Goal: Task Accomplishment & Management: Manage account settings

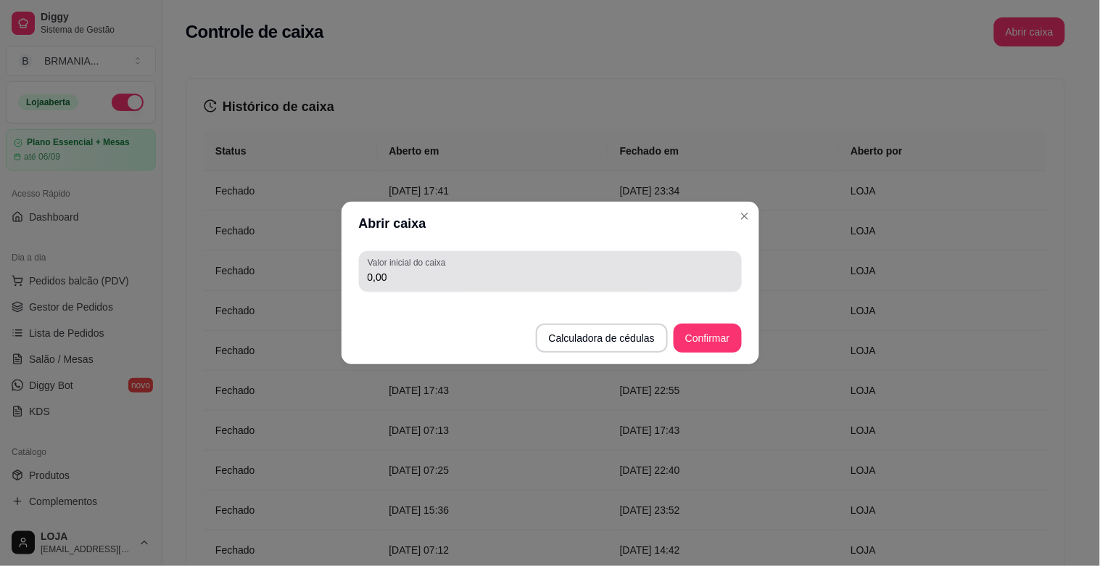
click at [408, 273] on input "0,00" at bounding box center [550, 277] width 365 height 15
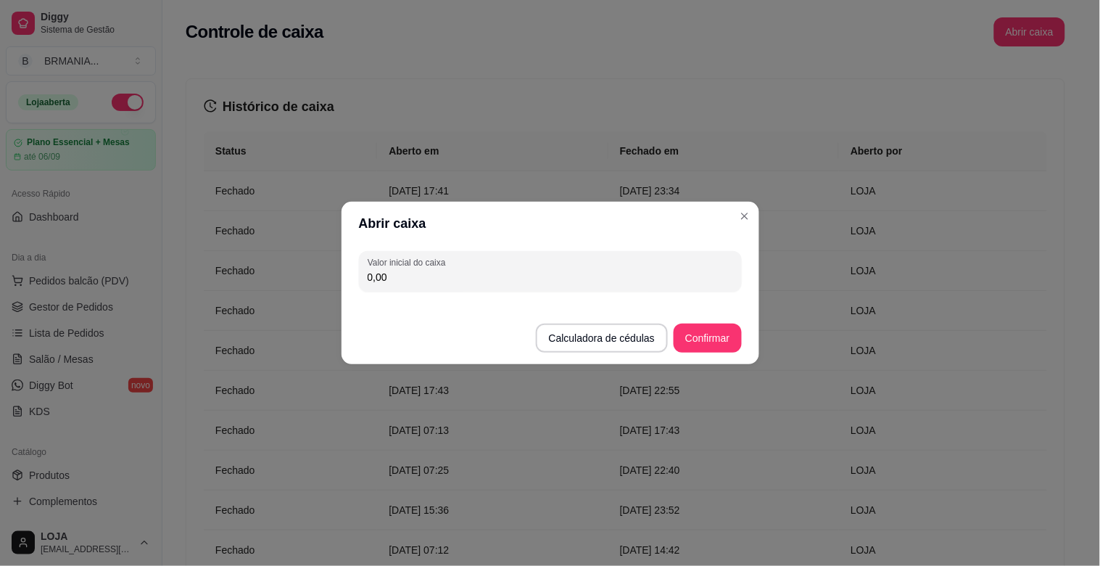
click at [405, 283] on input "0,00" at bounding box center [550, 277] width 365 height 15
type input "200,00"
click at [706, 331] on button "Confirmar" at bounding box center [707, 338] width 66 height 28
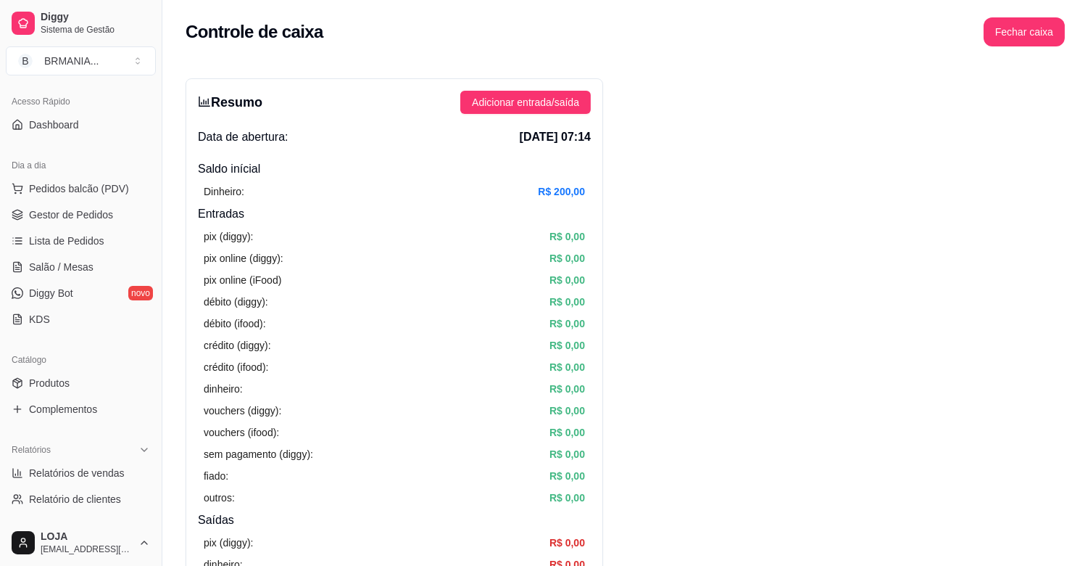
scroll to position [133, 0]
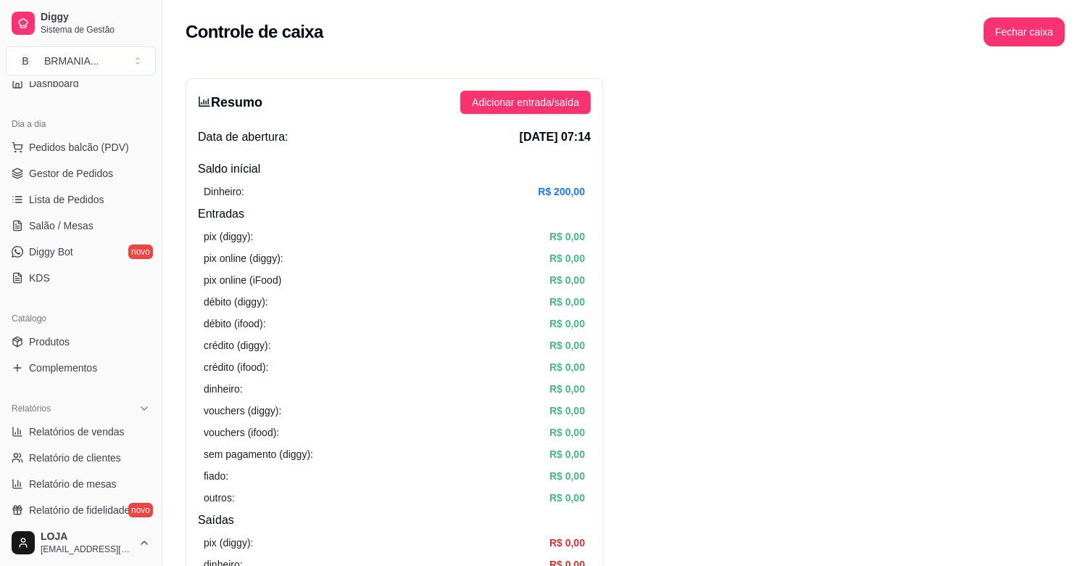
click at [144, 287] on div "Dia a dia Pedidos balcão (PDV) Gestor de Pedidos Lista de Pedidos Salão / Mesas…" at bounding box center [81, 201] width 162 height 189
click at [51, 343] on span "Produtos" at bounding box center [49, 341] width 41 height 15
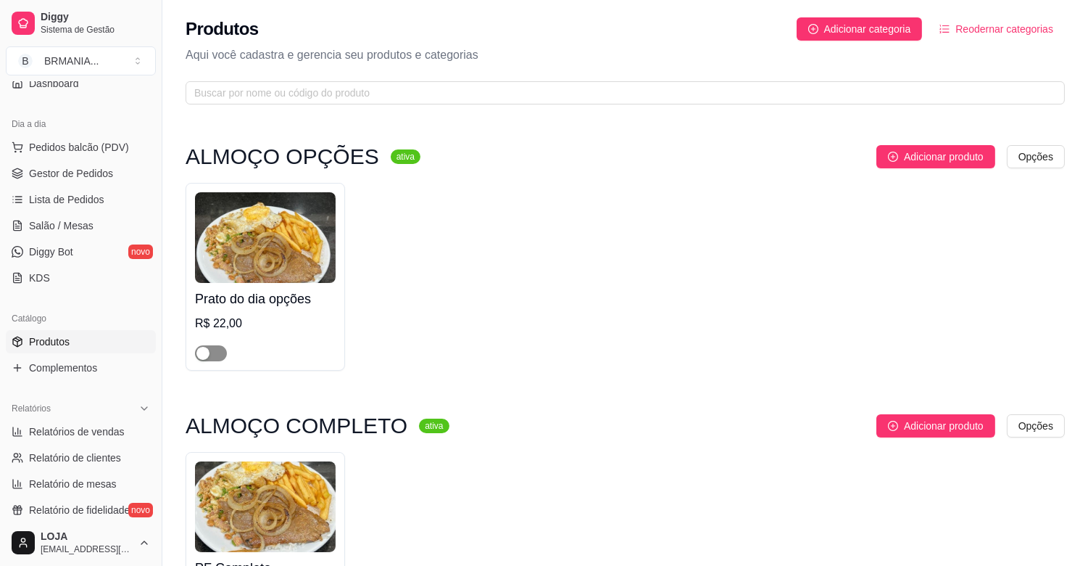
click at [220, 349] on span "button" at bounding box center [211, 353] width 32 height 16
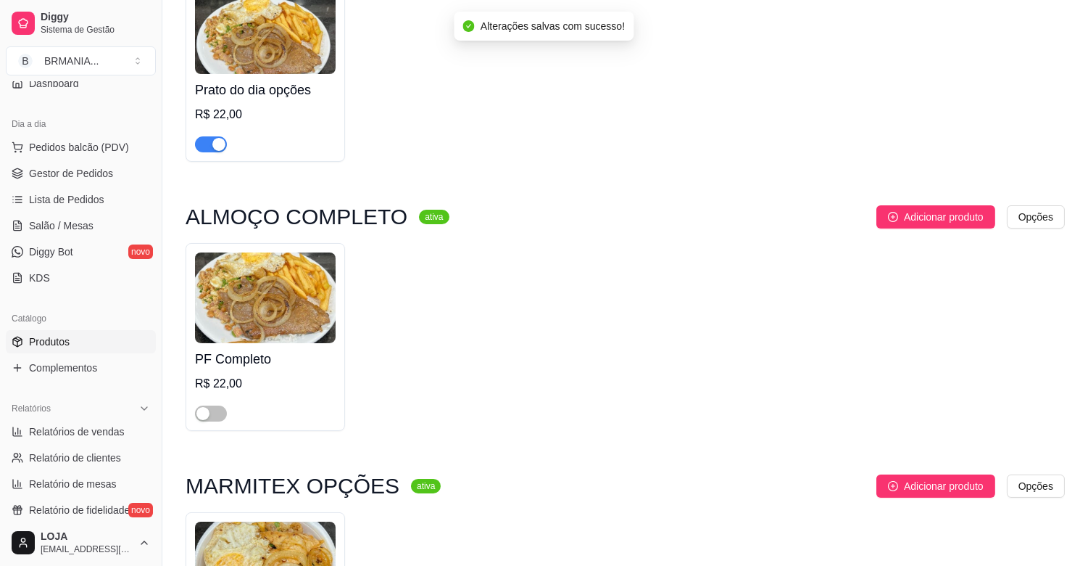
scroll to position [378, 0]
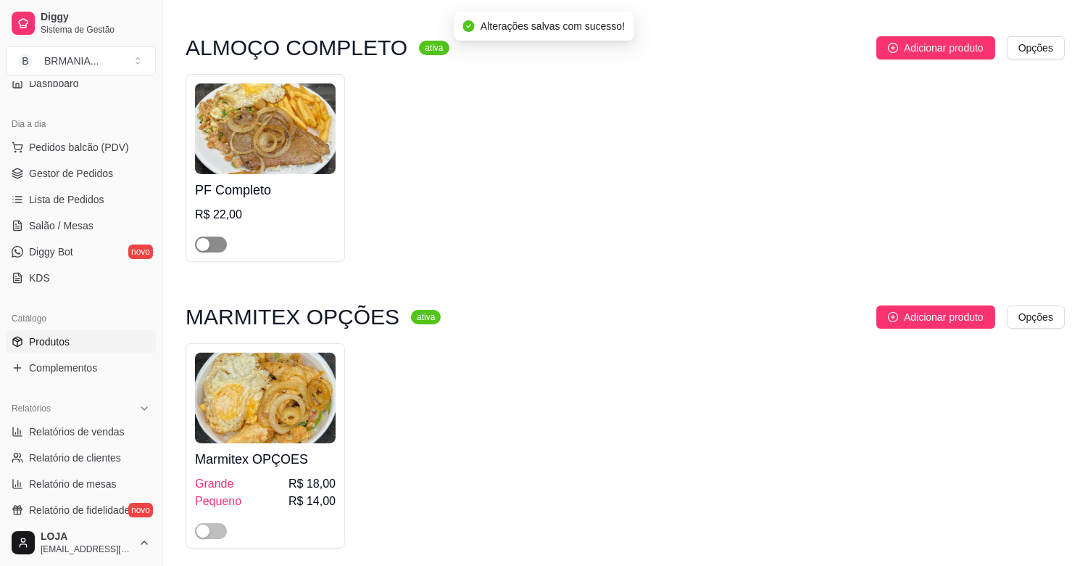
click at [219, 245] on span "button" at bounding box center [211, 244] width 32 height 16
click at [220, 534] on span "button" at bounding box center [211, 531] width 32 height 16
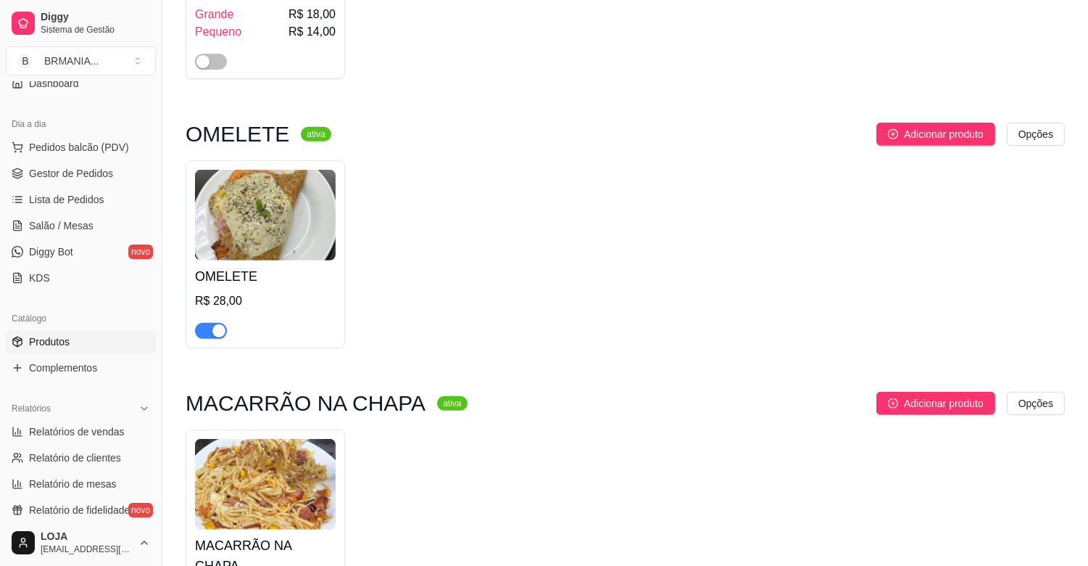
scroll to position [1217, 0]
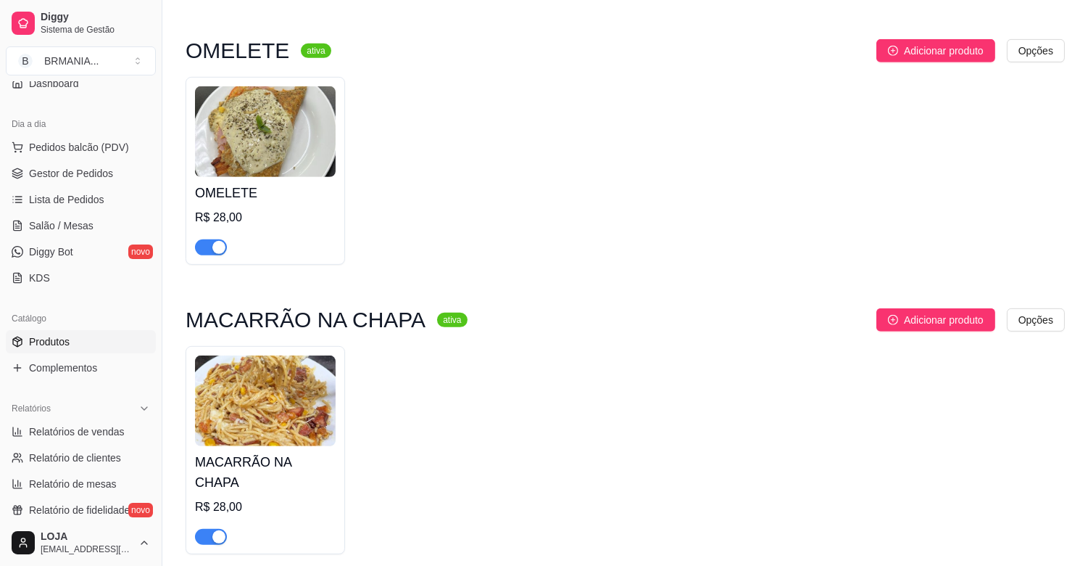
click at [221, 250] on div "button" at bounding box center [218, 247] width 13 height 13
click at [218, 530] on div "button" at bounding box center [218, 536] width 13 height 13
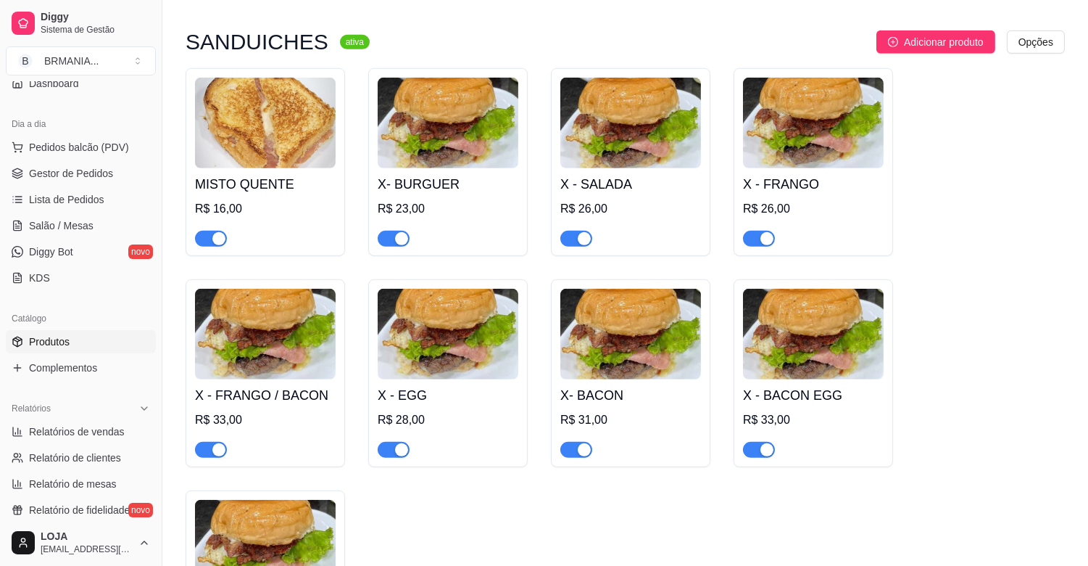
scroll to position [1742, 0]
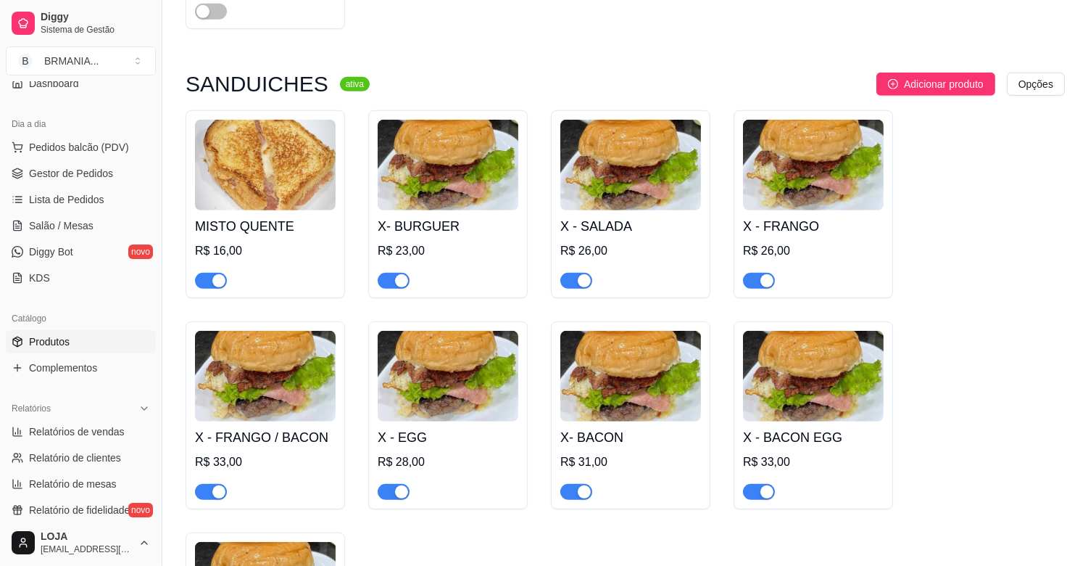
click at [220, 274] on div "button" at bounding box center [218, 280] width 13 height 13
click at [404, 274] on div "button" at bounding box center [401, 280] width 13 height 13
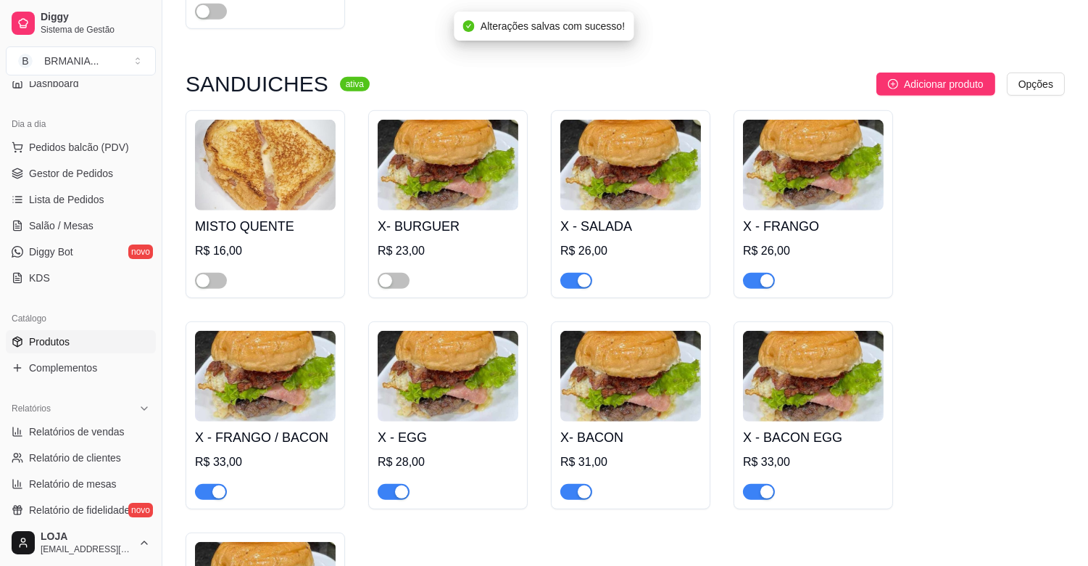
click at [582, 274] on div "button" at bounding box center [584, 280] width 13 height 13
click at [762, 274] on div "button" at bounding box center [767, 280] width 13 height 13
click at [759, 484] on button "button" at bounding box center [759, 492] width 32 height 16
click at [580, 485] on div "button" at bounding box center [584, 491] width 13 height 13
click at [397, 485] on div "button" at bounding box center [401, 491] width 13 height 13
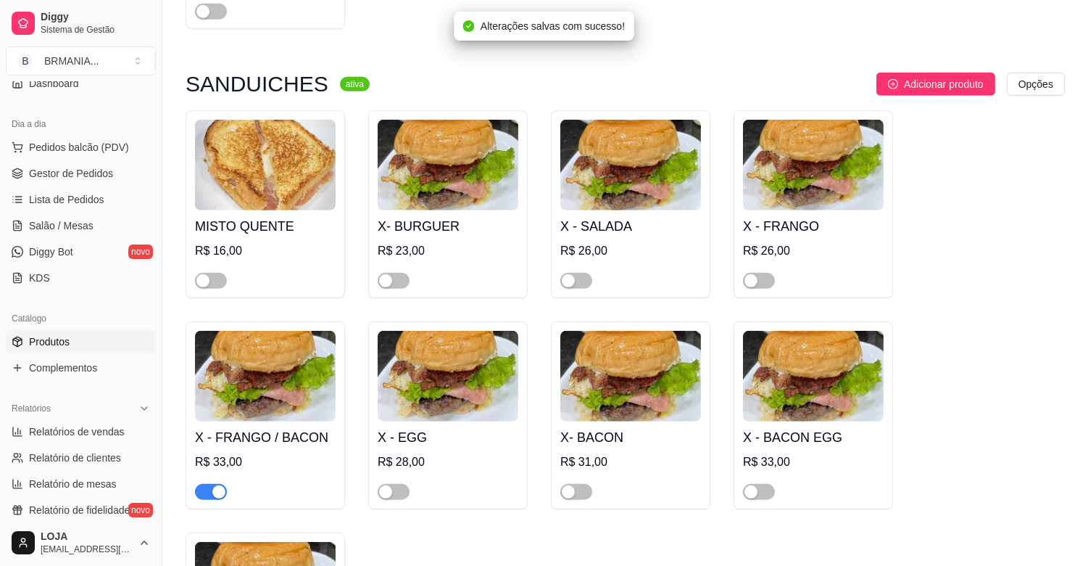
click at [219, 485] on div "button" at bounding box center [218, 491] width 13 height 13
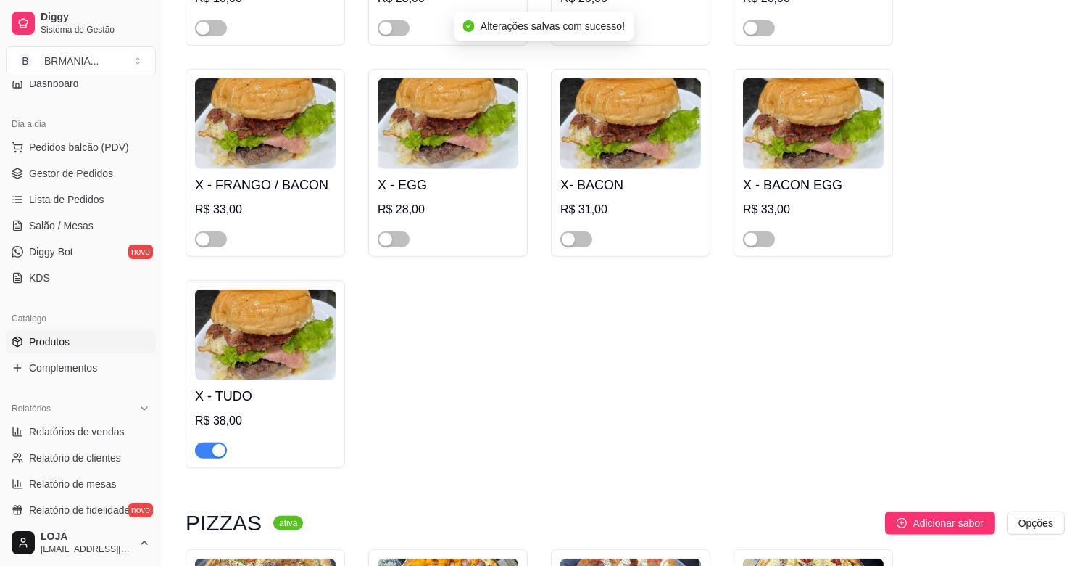
scroll to position [2162, 0]
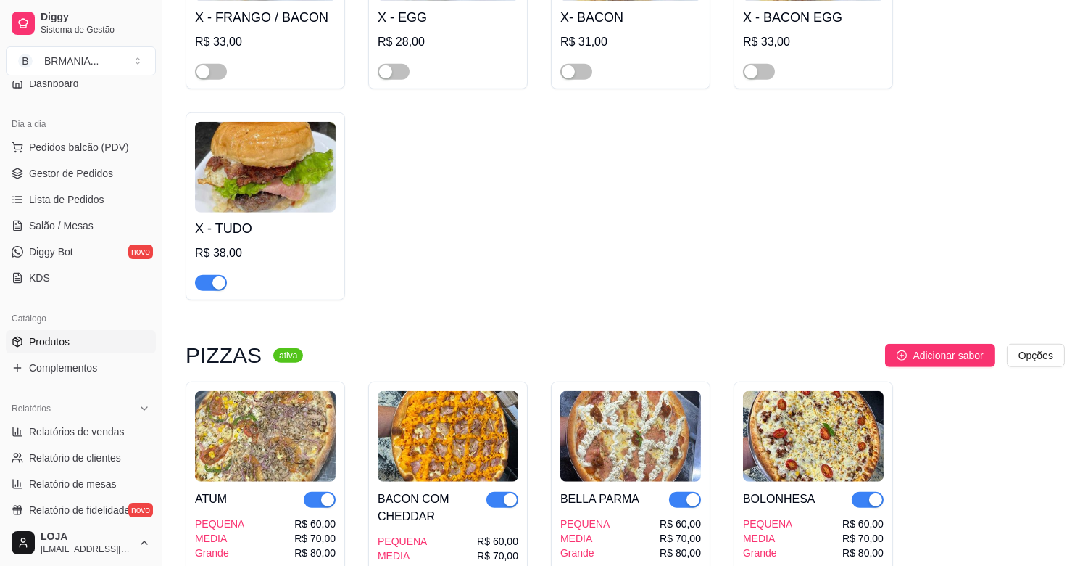
click at [212, 276] on div "button" at bounding box center [218, 282] width 13 height 13
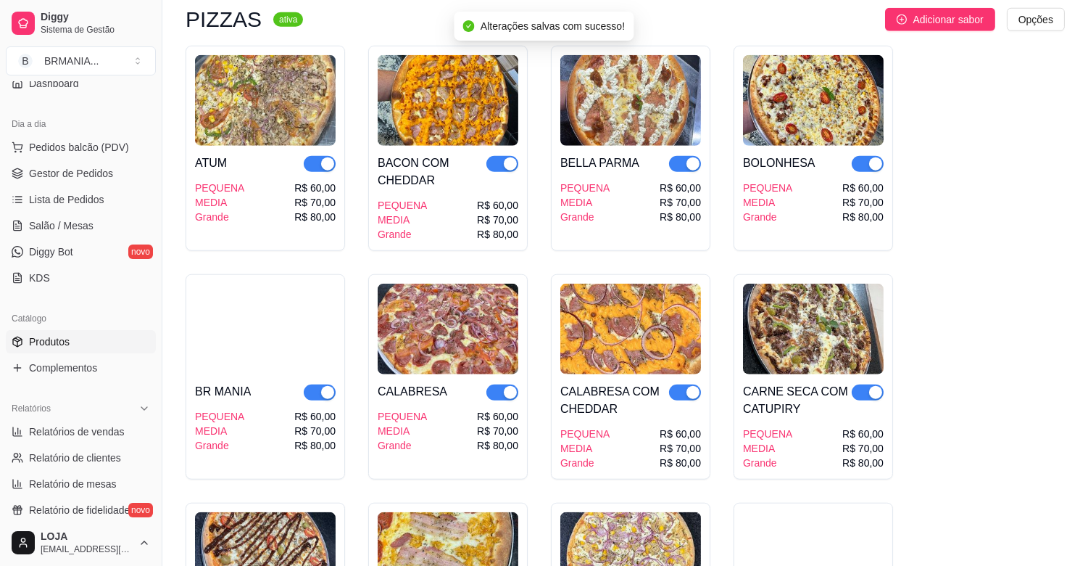
scroll to position [2540, 0]
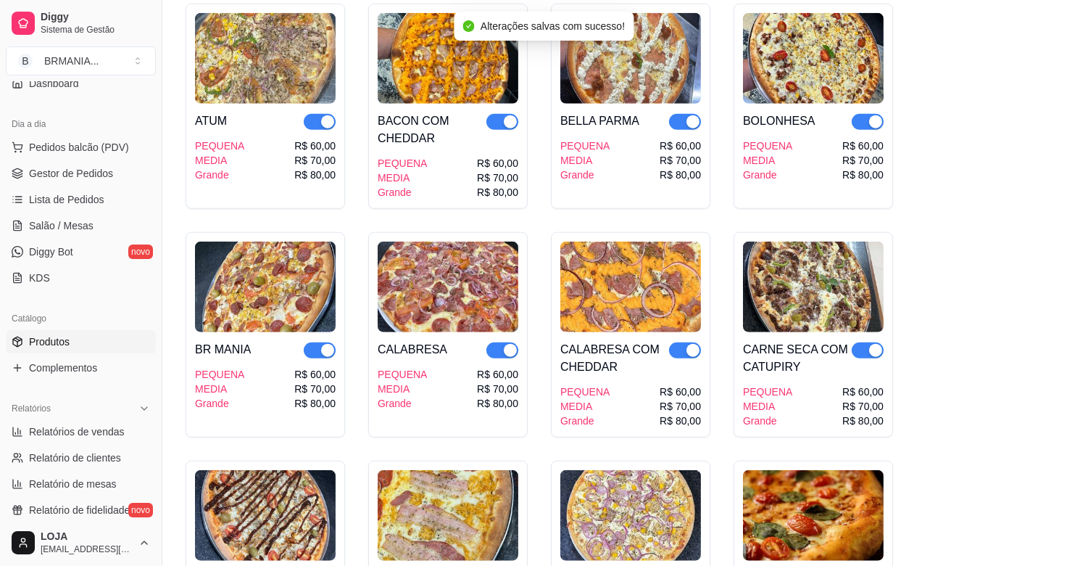
click at [872, 115] on div "button" at bounding box center [875, 121] width 13 height 13
click at [692, 115] on div "button" at bounding box center [693, 121] width 13 height 13
click at [506, 115] on div "button" at bounding box center [510, 121] width 13 height 13
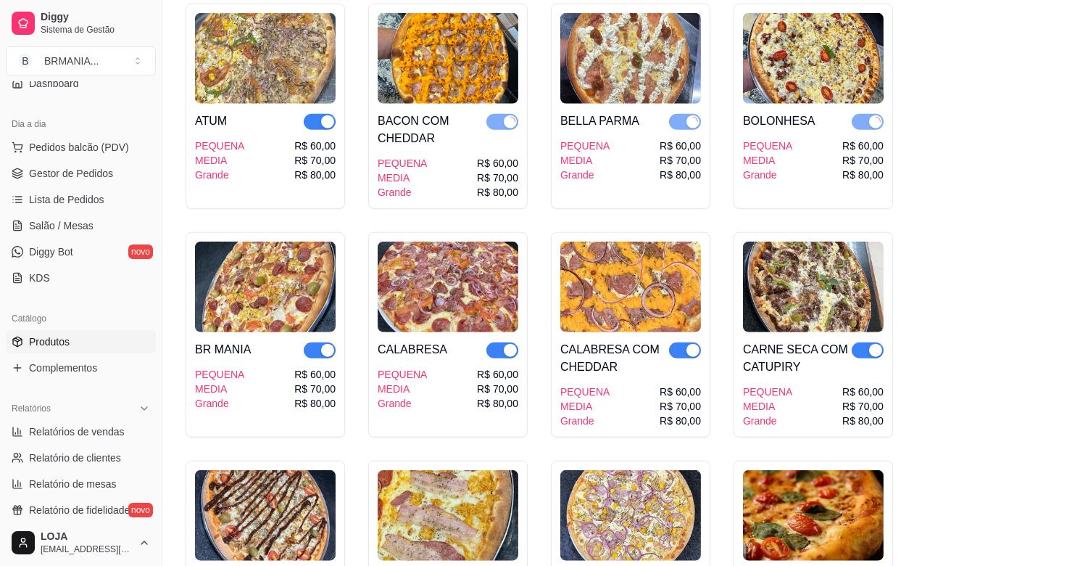
click at [323, 115] on div "button" at bounding box center [327, 121] width 13 height 13
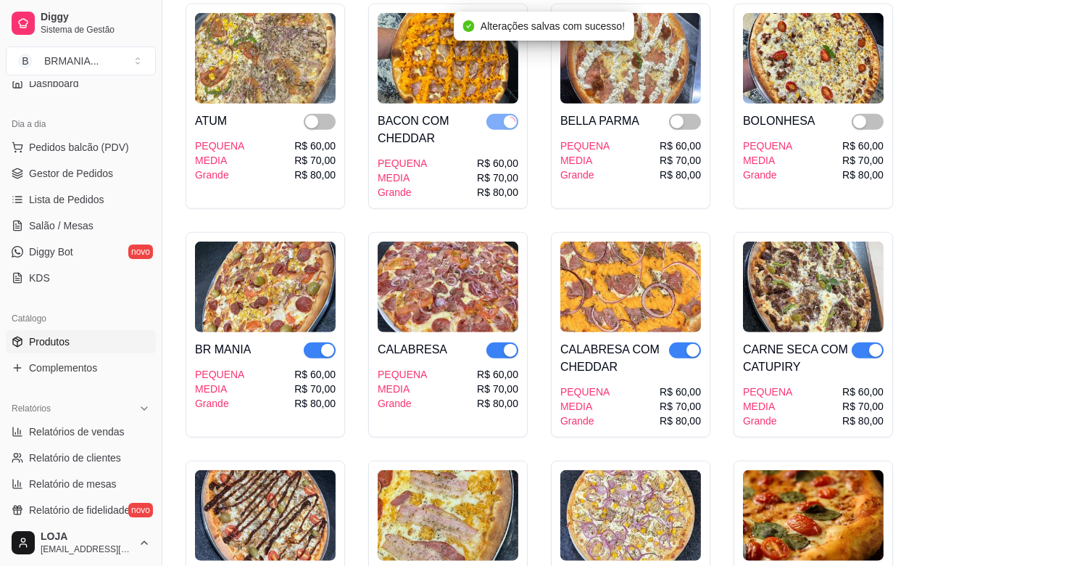
click at [324, 344] on div "button" at bounding box center [327, 350] width 13 height 13
click at [510, 344] on div "button" at bounding box center [510, 350] width 13 height 13
click at [686, 342] on button "button" at bounding box center [685, 350] width 32 height 16
click at [872, 344] on div "button" at bounding box center [875, 350] width 13 height 13
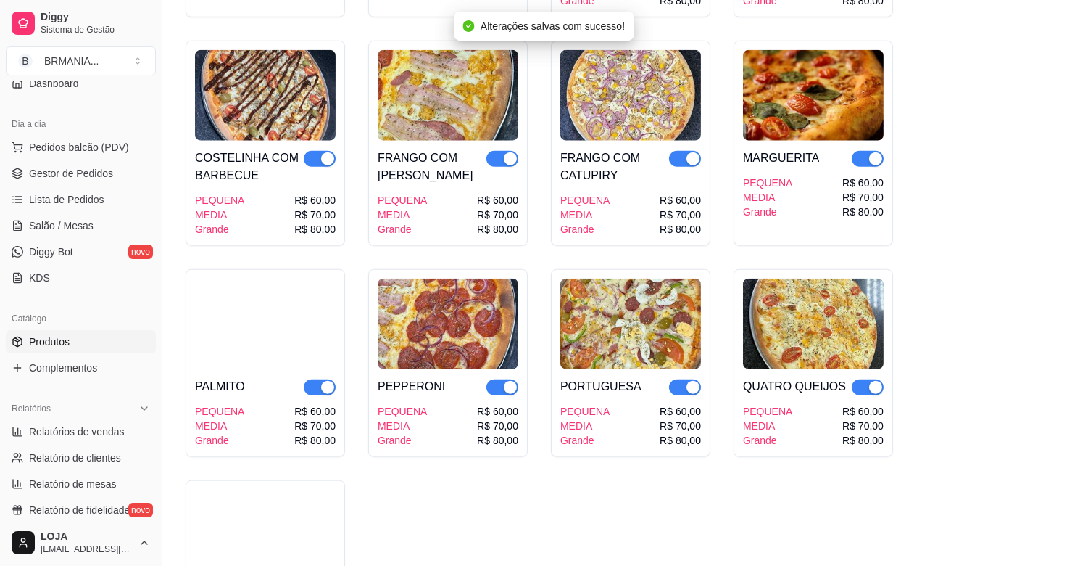
scroll to position [2980, 0]
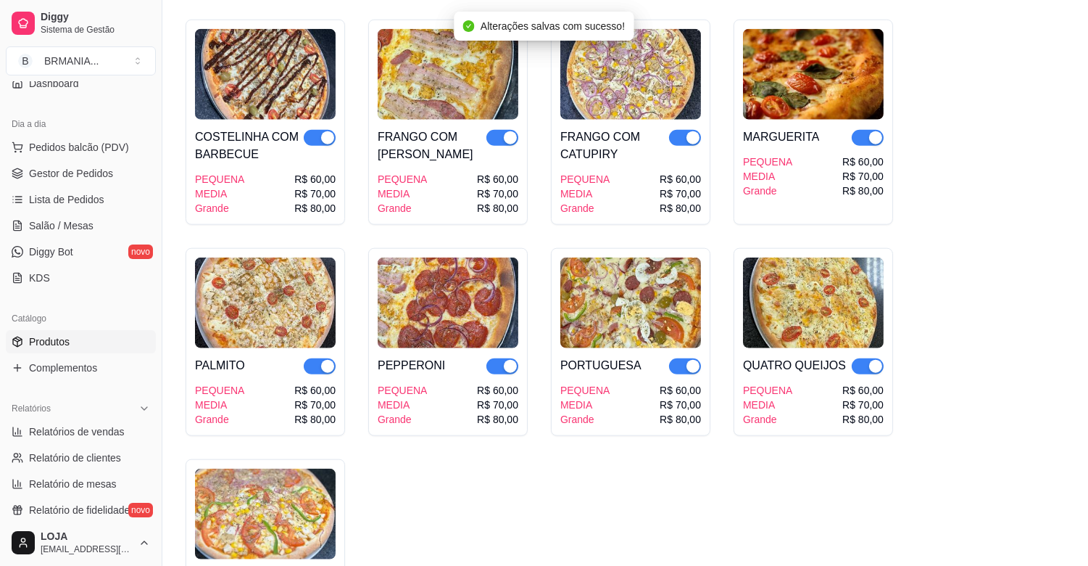
drag, startPoint x: 875, startPoint y: 127, endPoint x: 840, endPoint y: 127, distance: 34.8
click at [874, 131] on div "button" at bounding box center [875, 137] width 13 height 13
click at [690, 131] on div "button" at bounding box center [693, 137] width 13 height 13
click at [515, 131] on div "button" at bounding box center [510, 137] width 13 height 13
click at [328, 131] on div "button" at bounding box center [327, 137] width 13 height 13
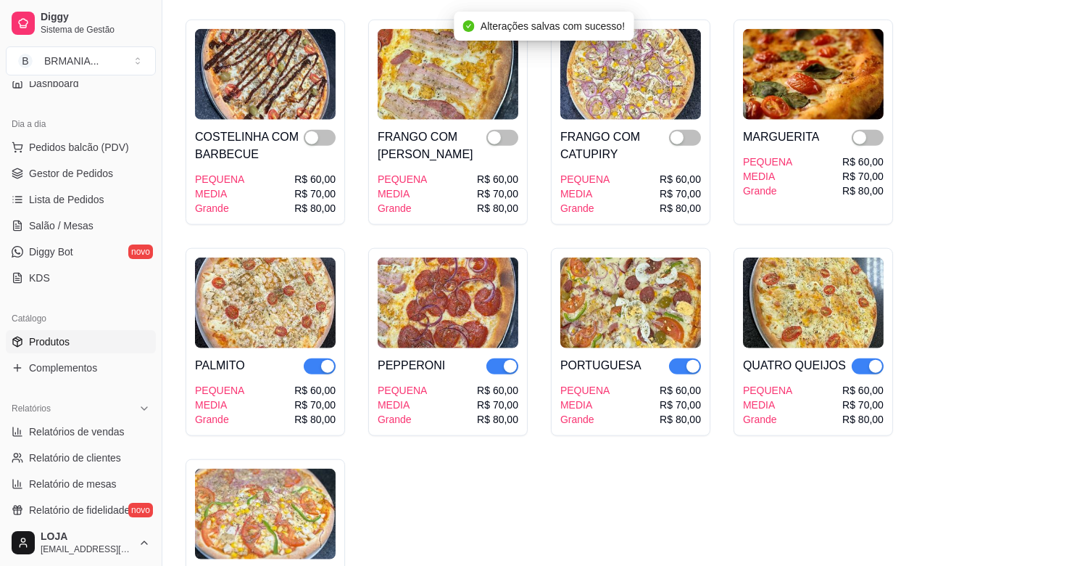
click at [327, 360] on div "button" at bounding box center [327, 366] width 13 height 13
click at [505, 360] on div "button" at bounding box center [510, 366] width 13 height 13
click at [691, 360] on div "button" at bounding box center [693, 366] width 13 height 13
click at [874, 360] on div "button" at bounding box center [875, 366] width 13 height 13
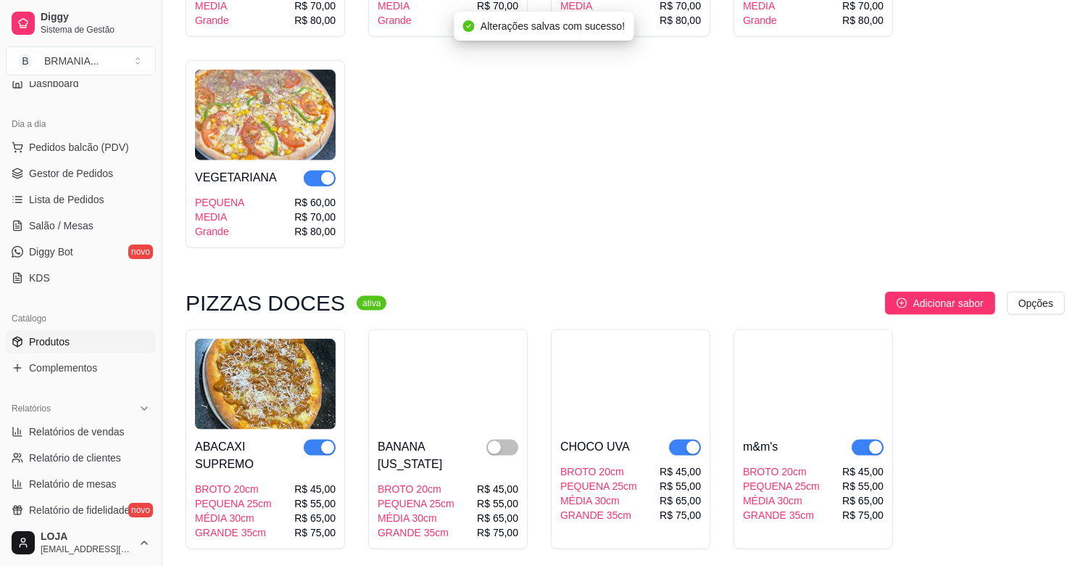
scroll to position [3526, 0]
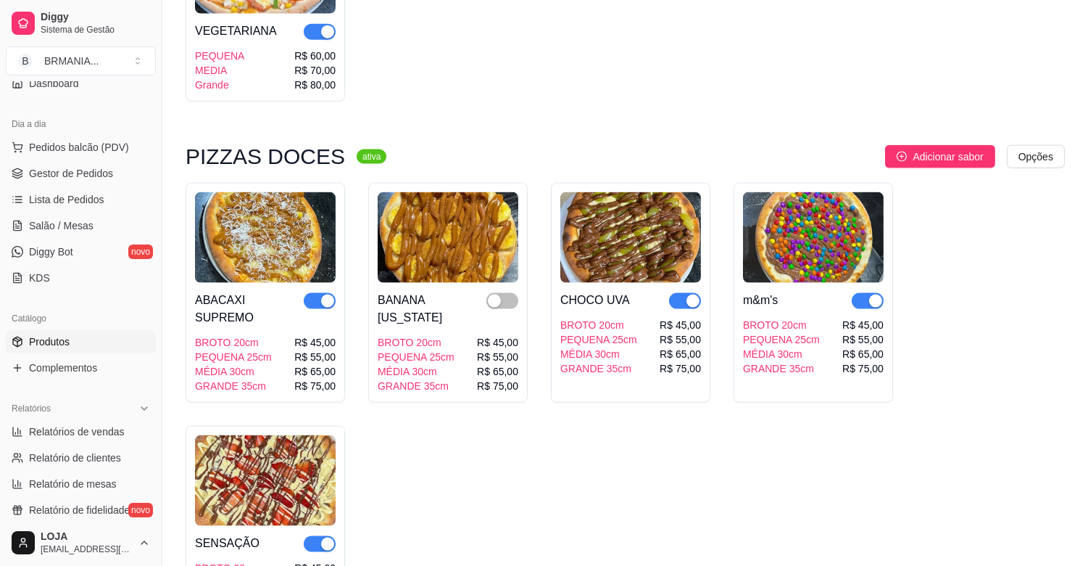
click at [331, 25] on div "button" at bounding box center [327, 31] width 13 height 13
drag, startPoint x: 326, startPoint y: 284, endPoint x: 334, endPoint y: 281, distance: 8.1
click at [334, 292] on div at bounding box center [320, 309] width 32 height 35
click at [323, 294] on div "button" at bounding box center [327, 300] width 13 height 13
drag, startPoint x: 690, startPoint y: 281, endPoint x: 706, endPoint y: 277, distance: 16.5
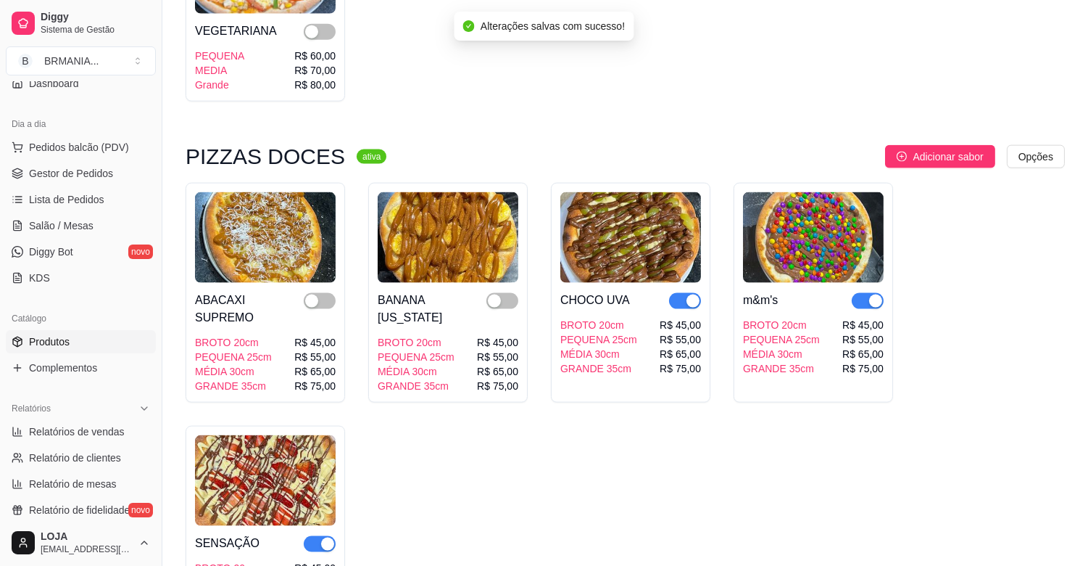
click at [694, 293] on span "button" at bounding box center [685, 301] width 32 height 16
click at [866, 293] on span "button" at bounding box center [868, 301] width 32 height 16
click at [325, 537] on div "button" at bounding box center [327, 543] width 13 height 13
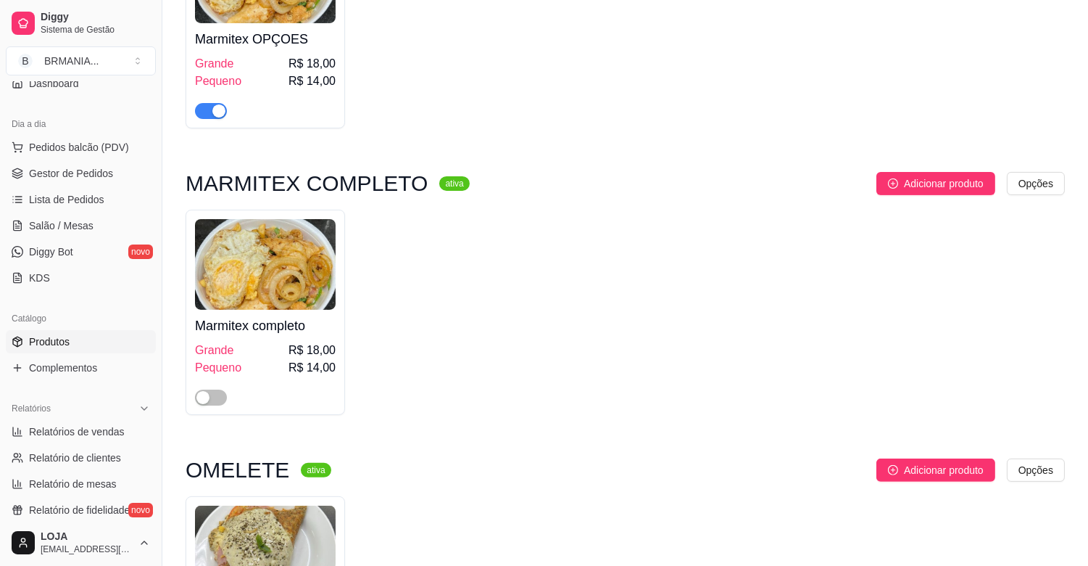
scroll to position [839, 0]
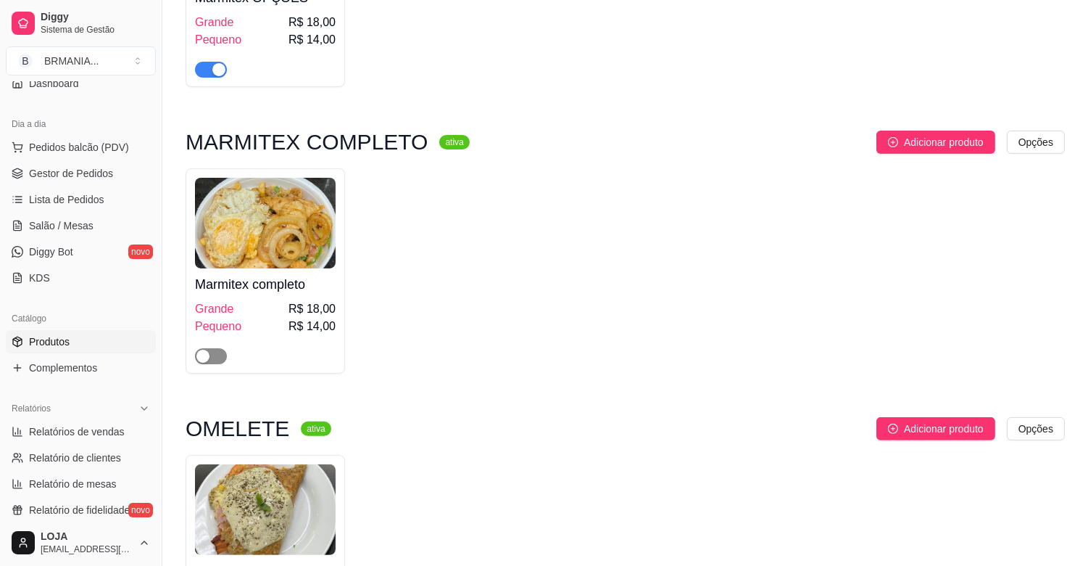
click at [221, 363] on span "button" at bounding box center [211, 356] width 32 height 16
click at [85, 365] on span "Complementos" at bounding box center [63, 367] width 68 height 15
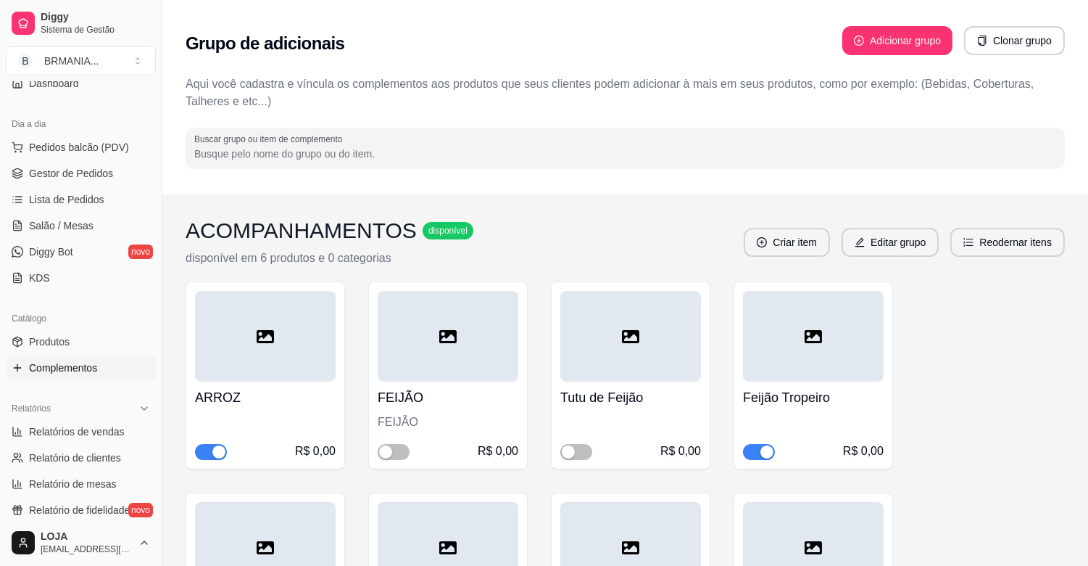
click at [763, 447] on div "button" at bounding box center [767, 451] width 13 height 13
click at [393, 452] on button "button" at bounding box center [394, 452] width 32 height 16
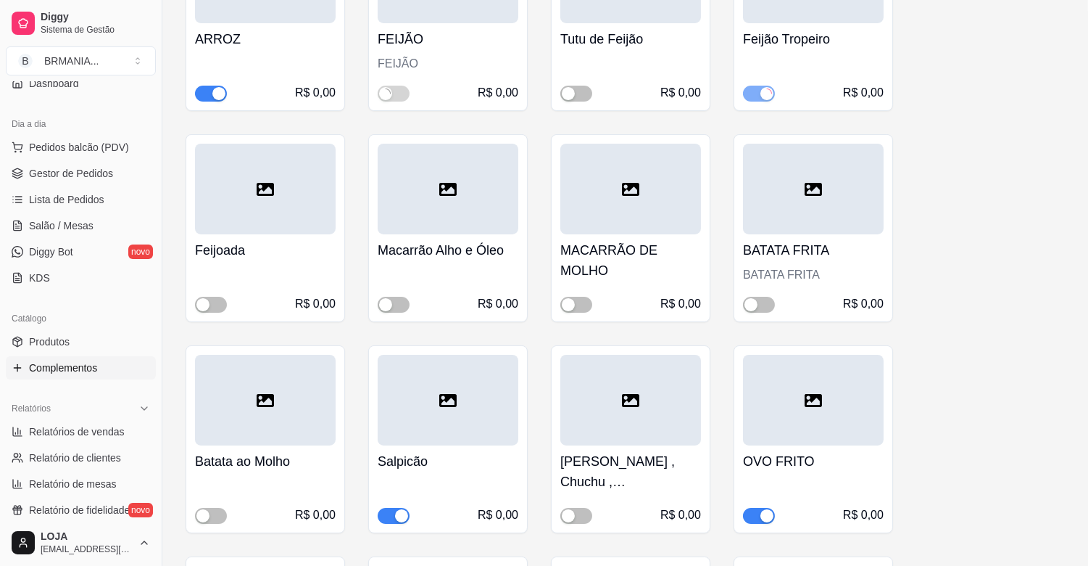
scroll to position [403, 0]
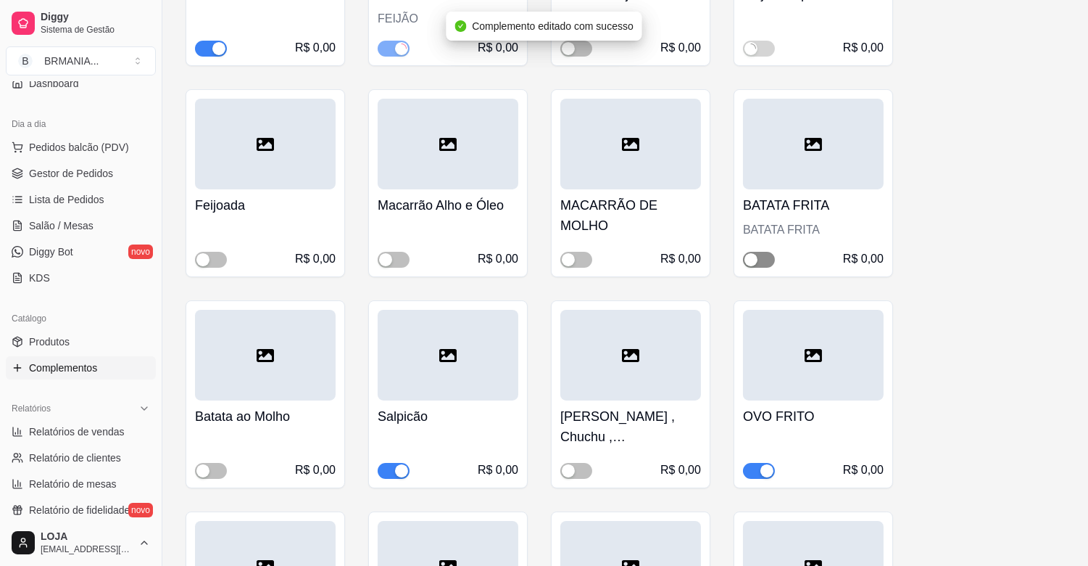
click at [765, 257] on span "button" at bounding box center [759, 260] width 32 height 16
click at [397, 470] on div "button" at bounding box center [401, 470] width 13 height 13
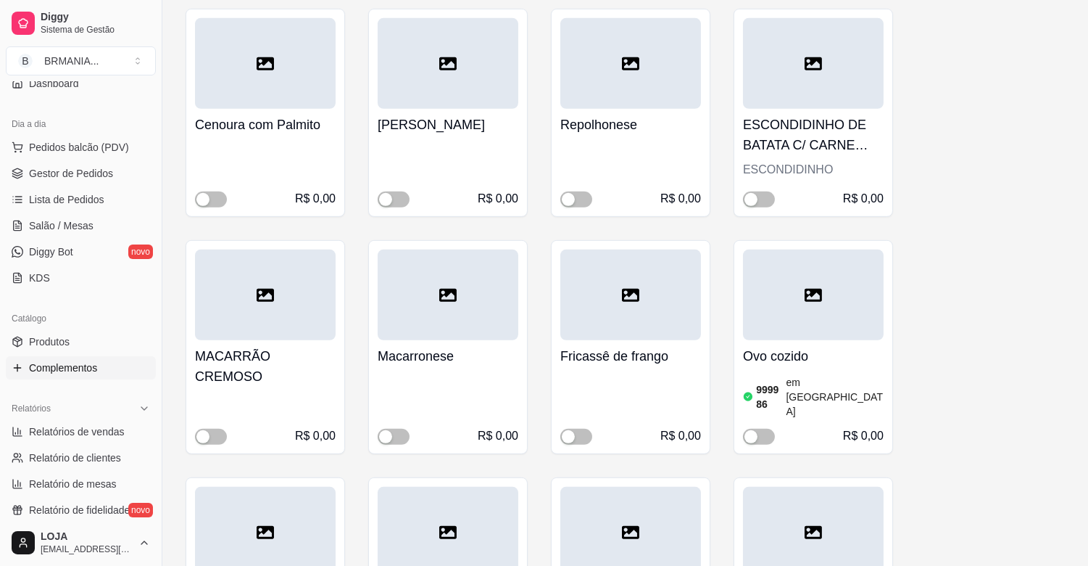
scroll to position [1597, 0]
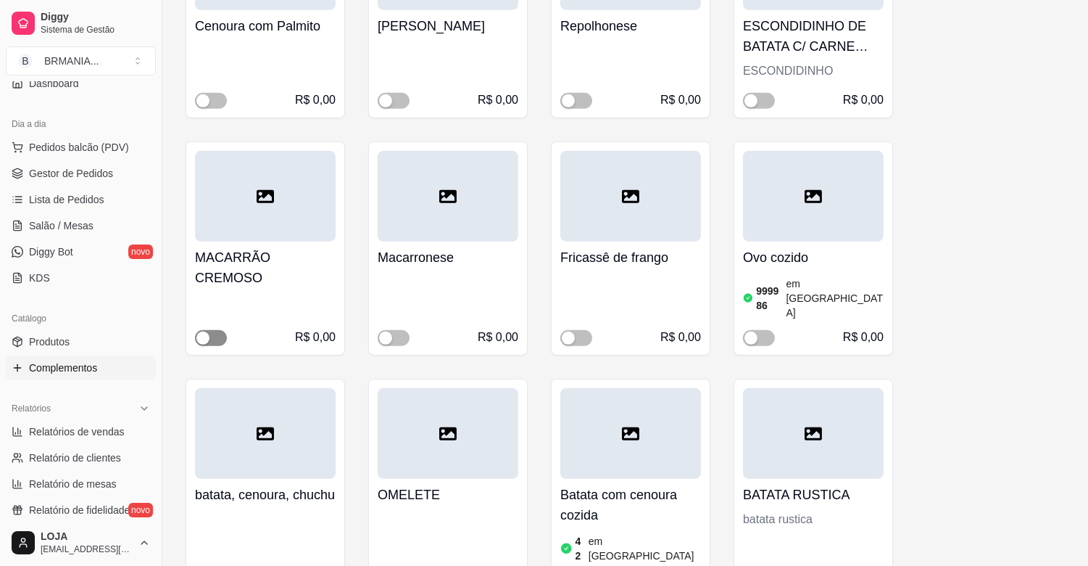
click at [218, 330] on span "button" at bounding box center [211, 338] width 32 height 16
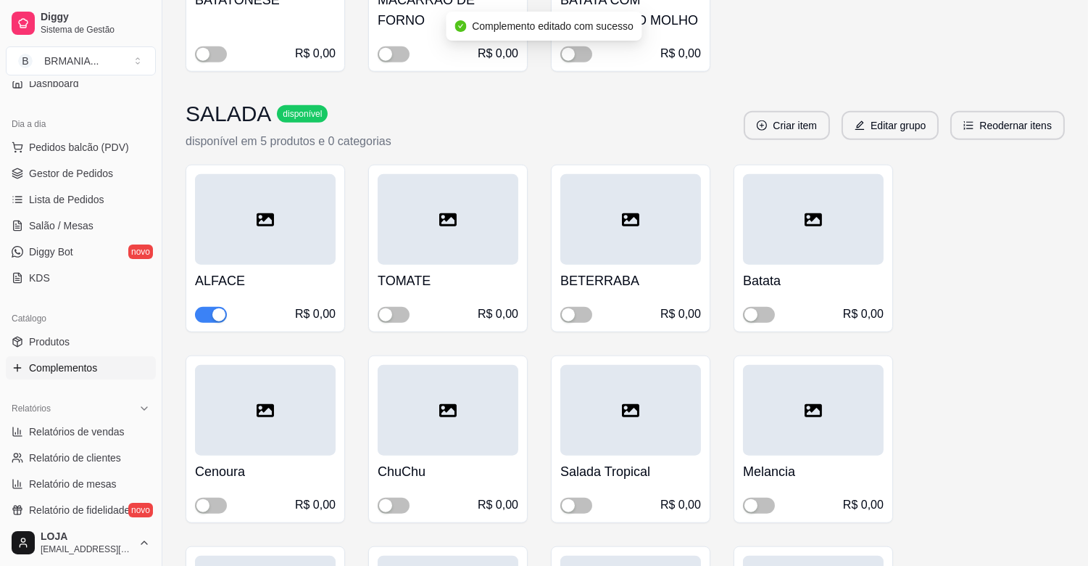
scroll to position [2996, 0]
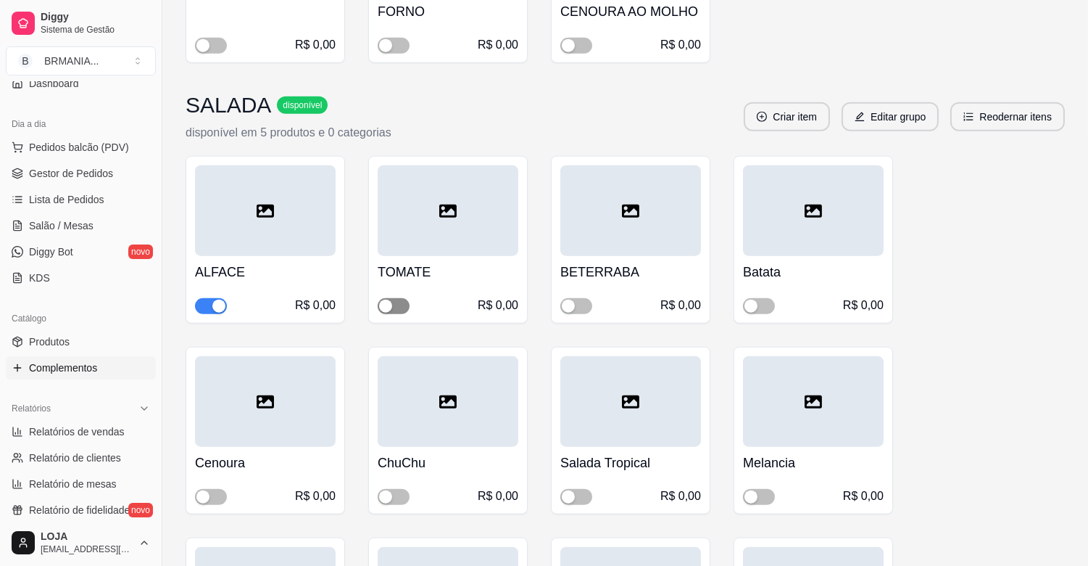
click at [394, 298] on button "button" at bounding box center [394, 306] width 32 height 16
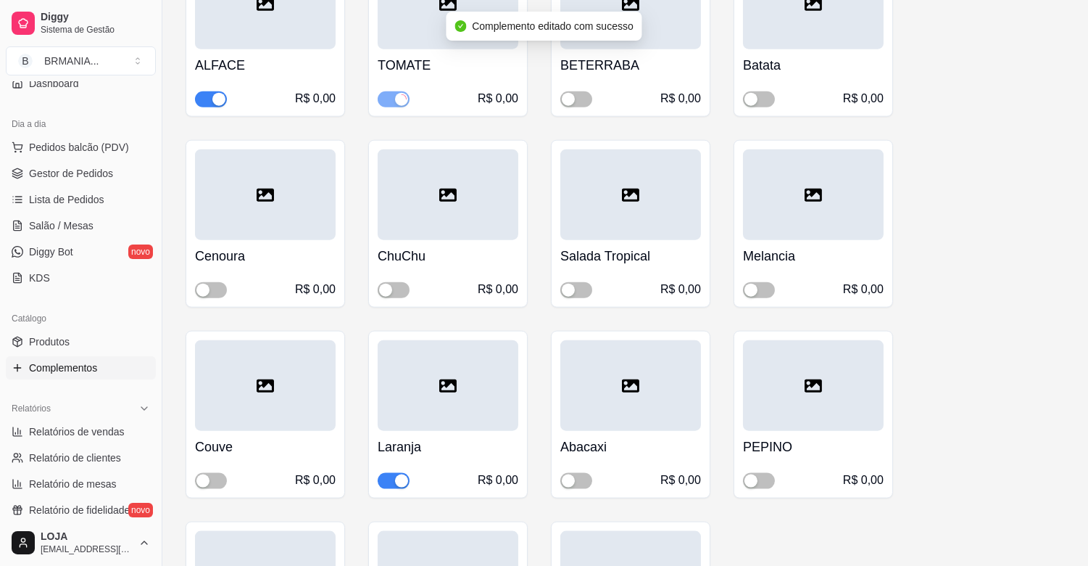
scroll to position [3230, 0]
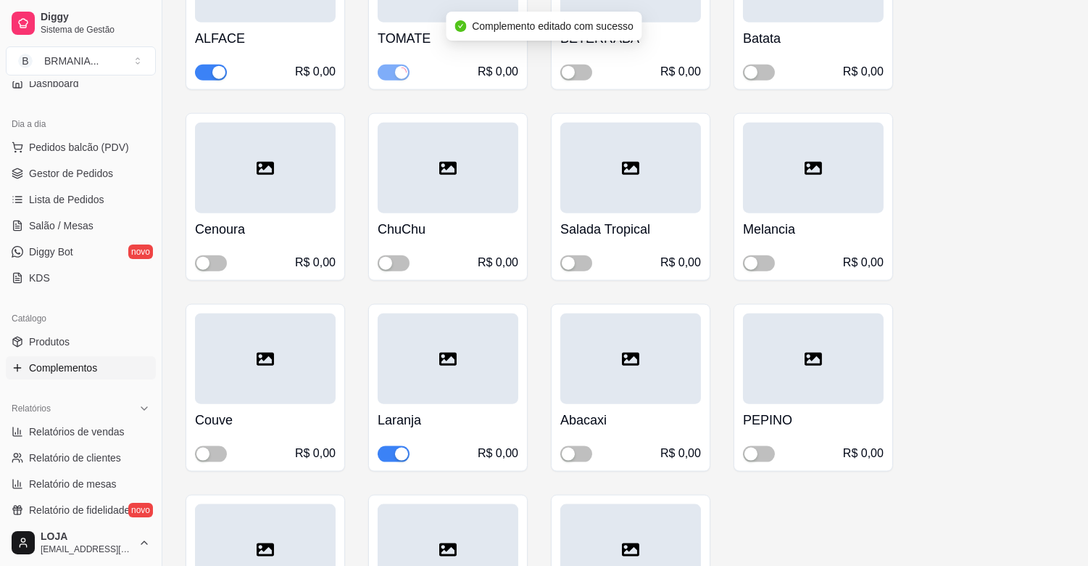
click at [395, 447] on div "button" at bounding box center [401, 453] width 13 height 13
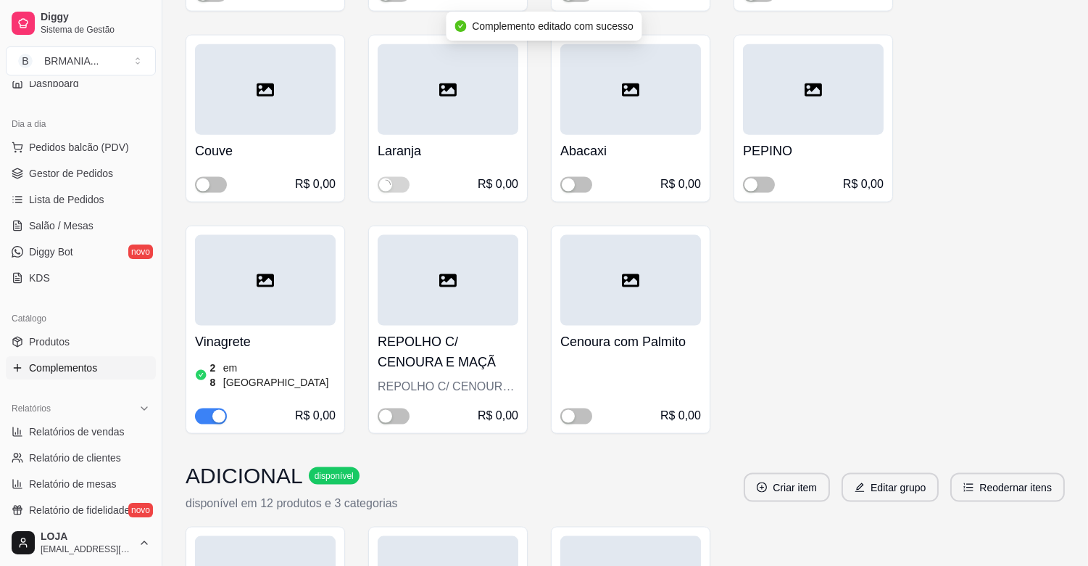
scroll to position [3571, 0]
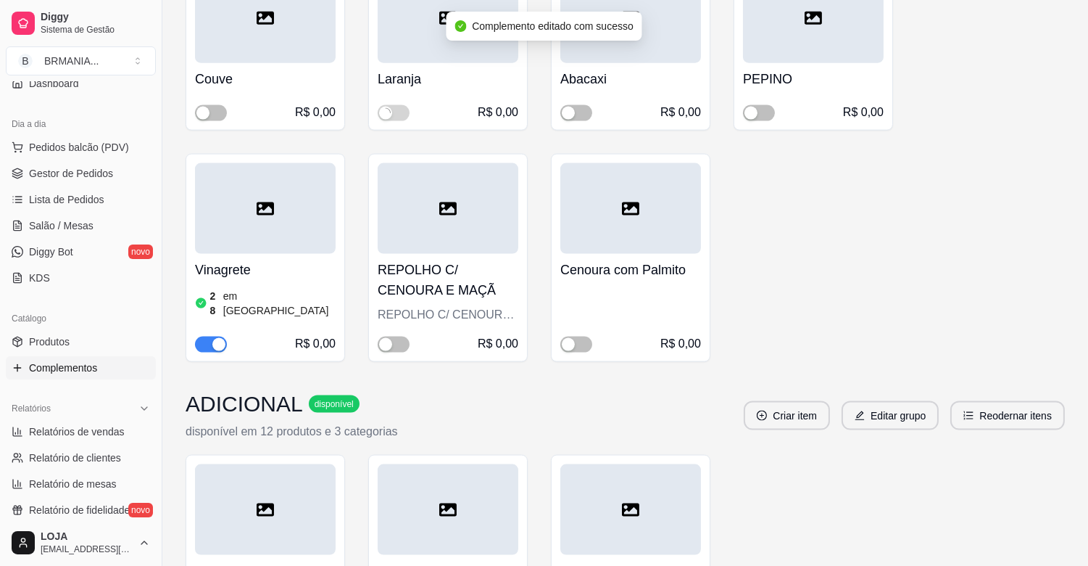
click at [211, 336] on button "button" at bounding box center [211, 344] width 32 height 16
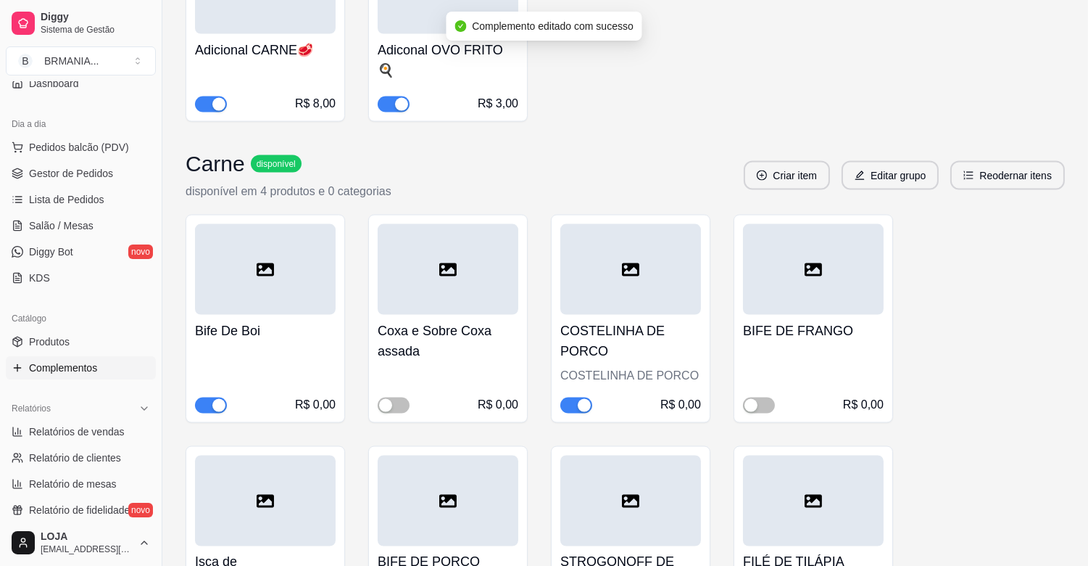
scroll to position [4360, 0]
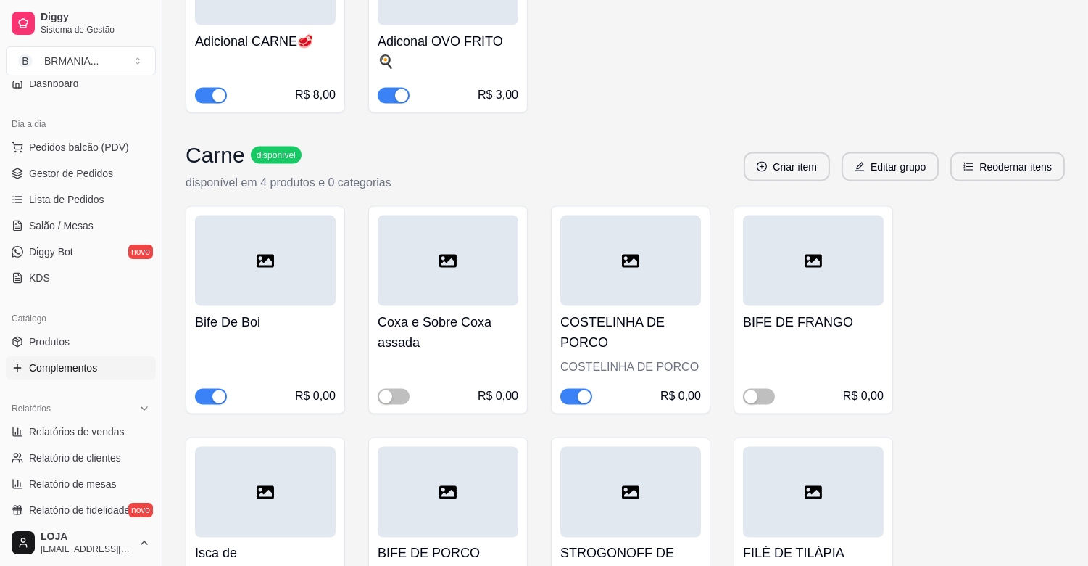
click at [580, 390] on div "button" at bounding box center [584, 396] width 13 height 13
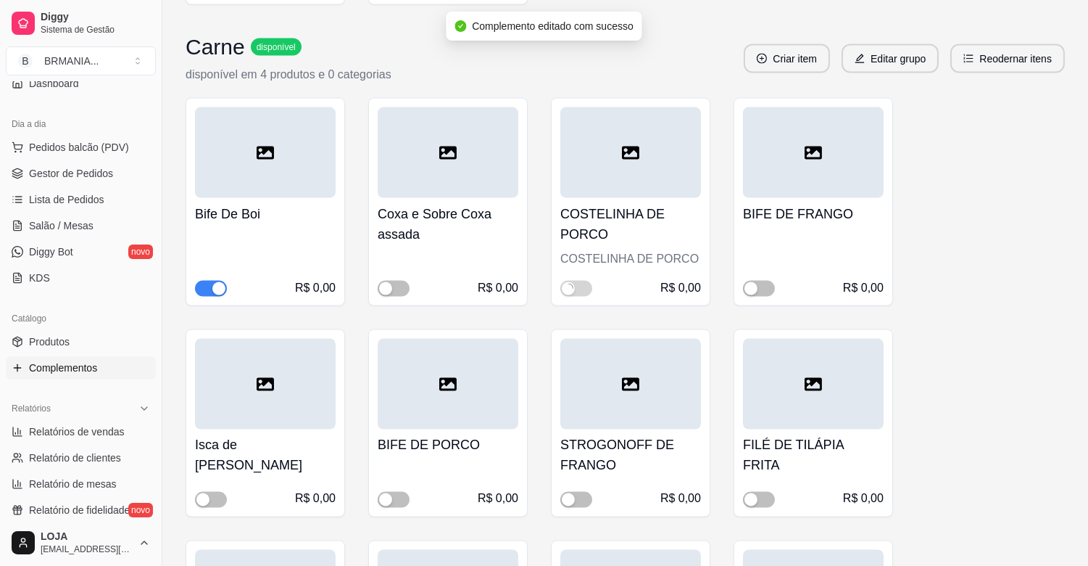
scroll to position [4486, 0]
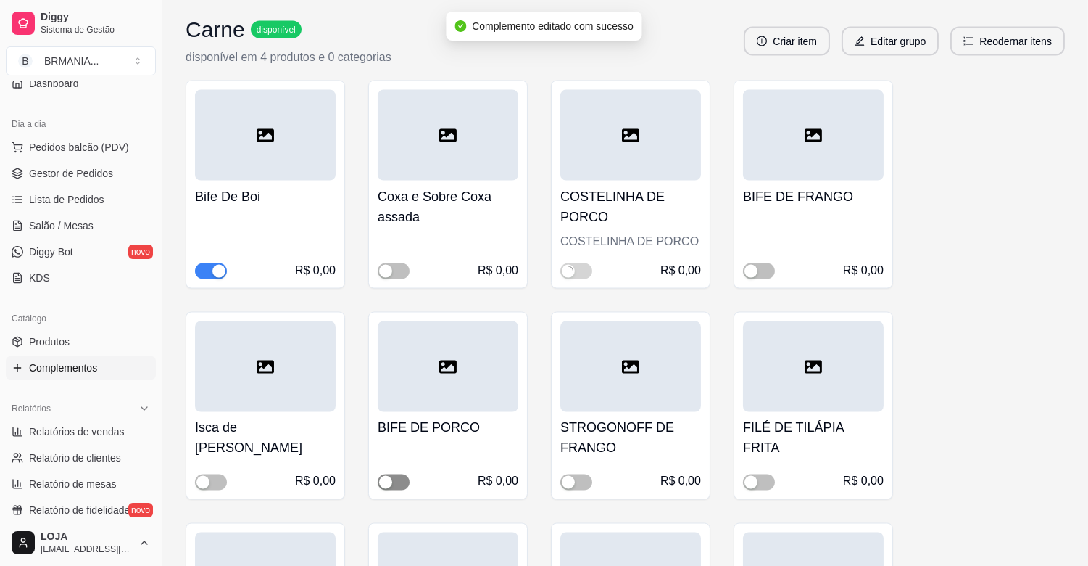
click at [397, 474] on span "button" at bounding box center [394, 482] width 32 height 16
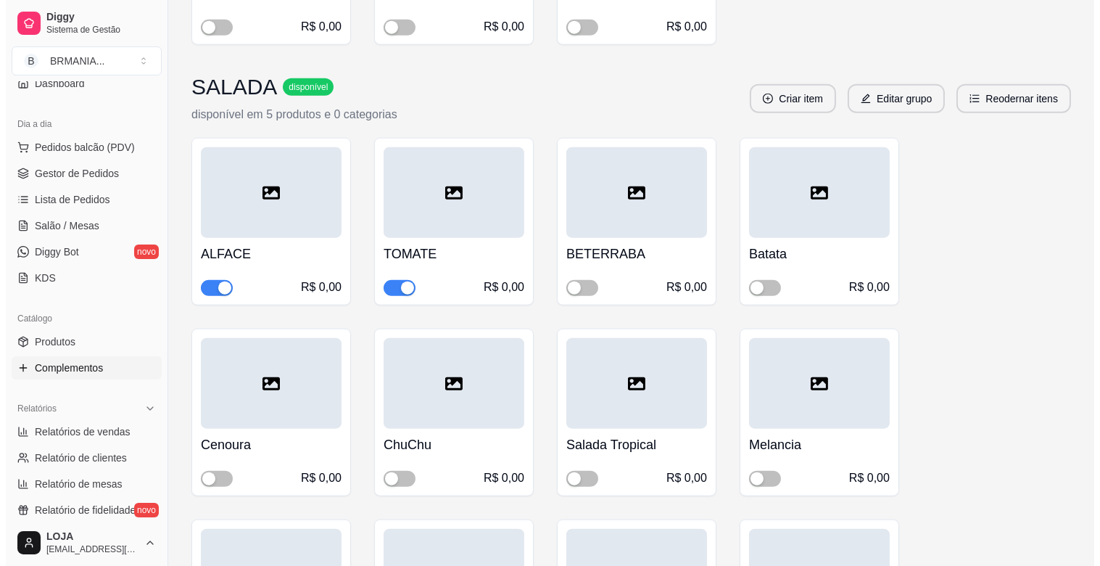
scroll to position [3024, 0]
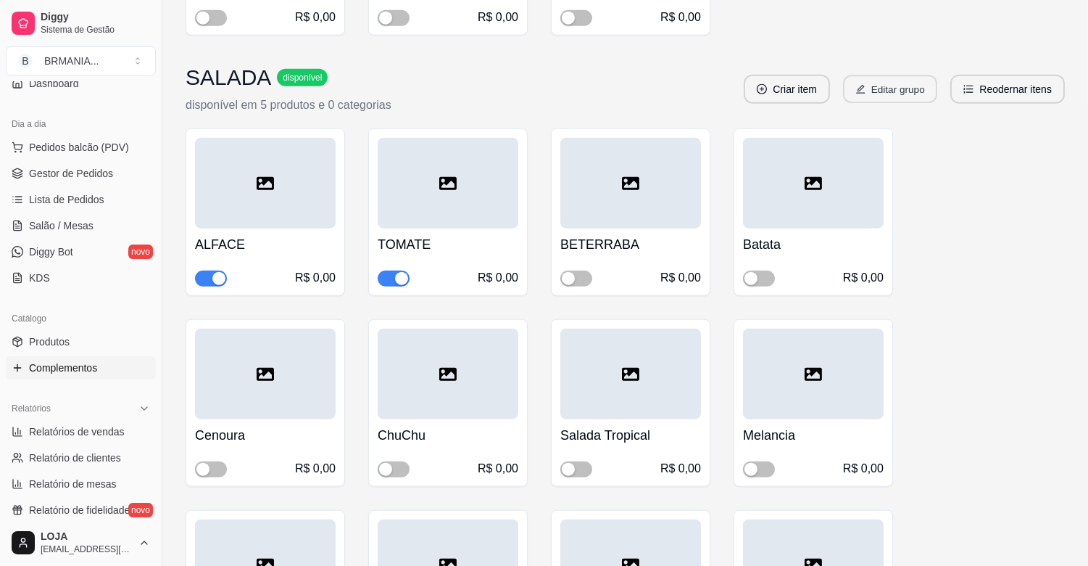
click at [887, 75] on button "Editar grupo" at bounding box center [890, 89] width 94 height 28
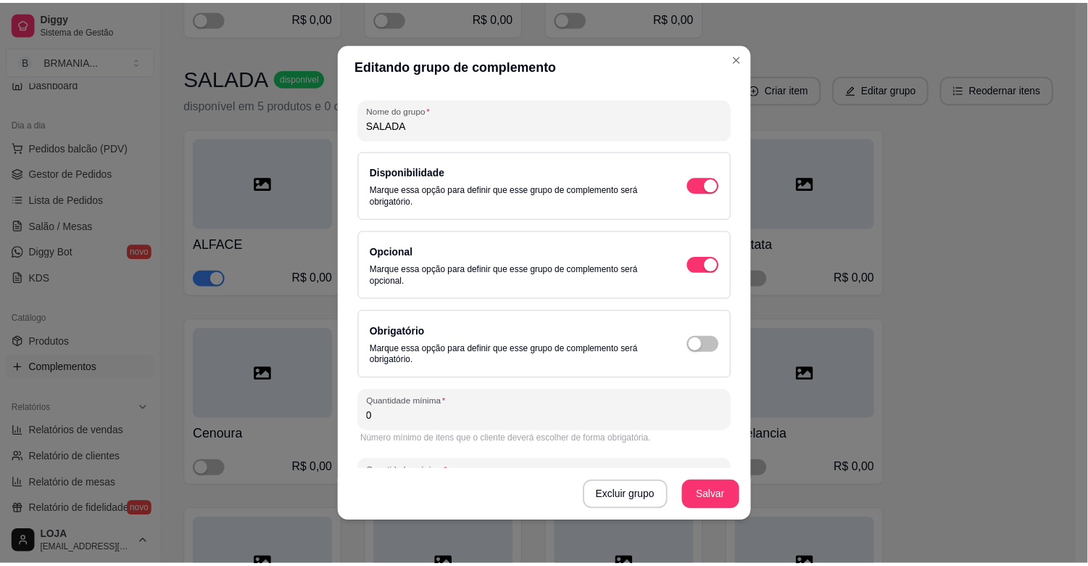
scroll to position [97, 0]
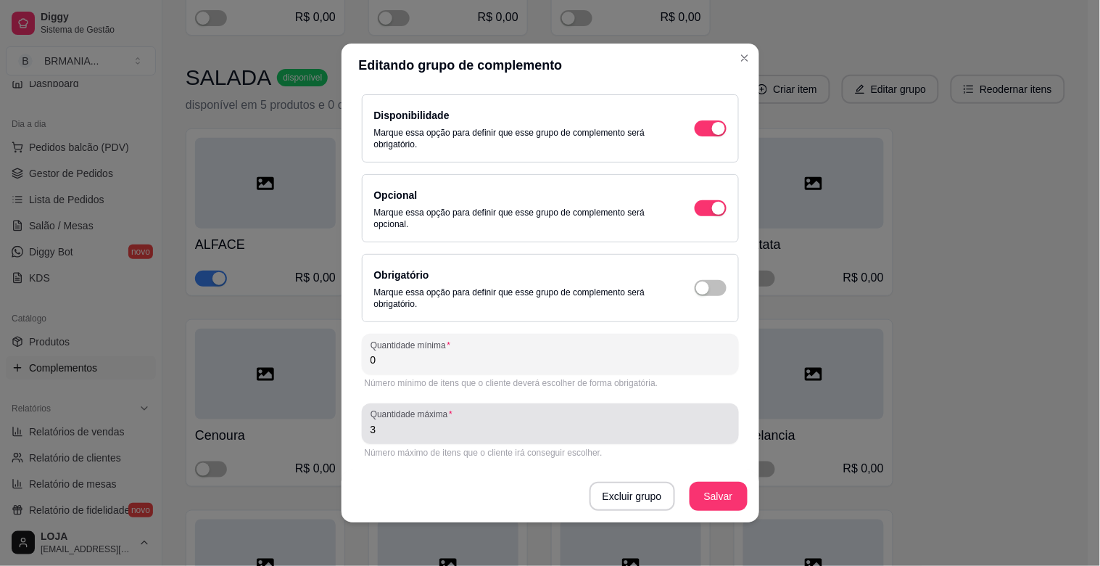
click at [381, 437] on div "3" at bounding box center [551, 423] width 360 height 29
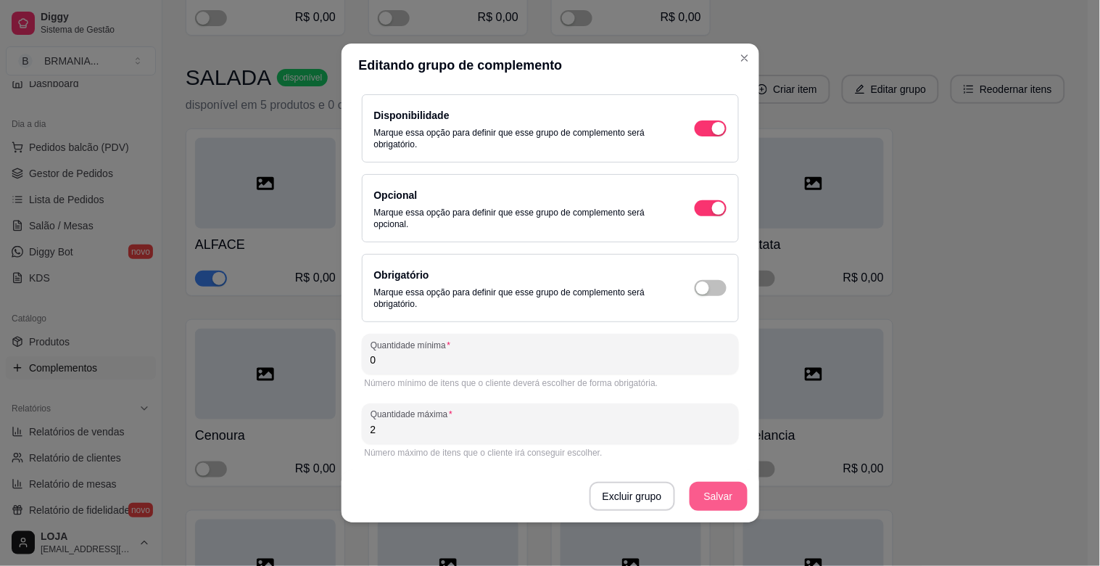
type input "2"
click at [719, 492] on button "Salvar" at bounding box center [719, 496] width 58 height 29
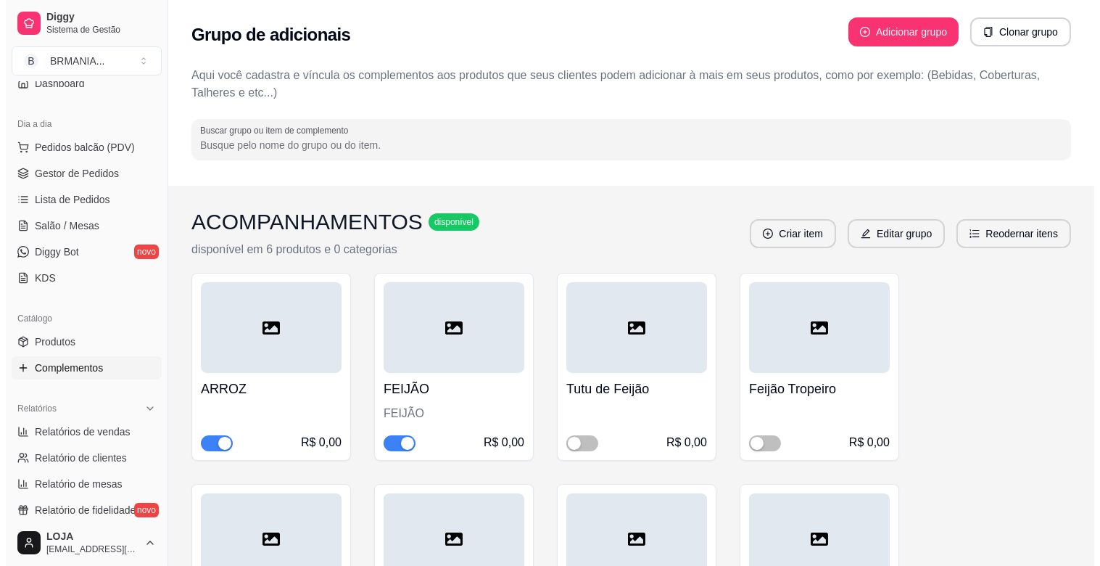
scroll to position [0, 0]
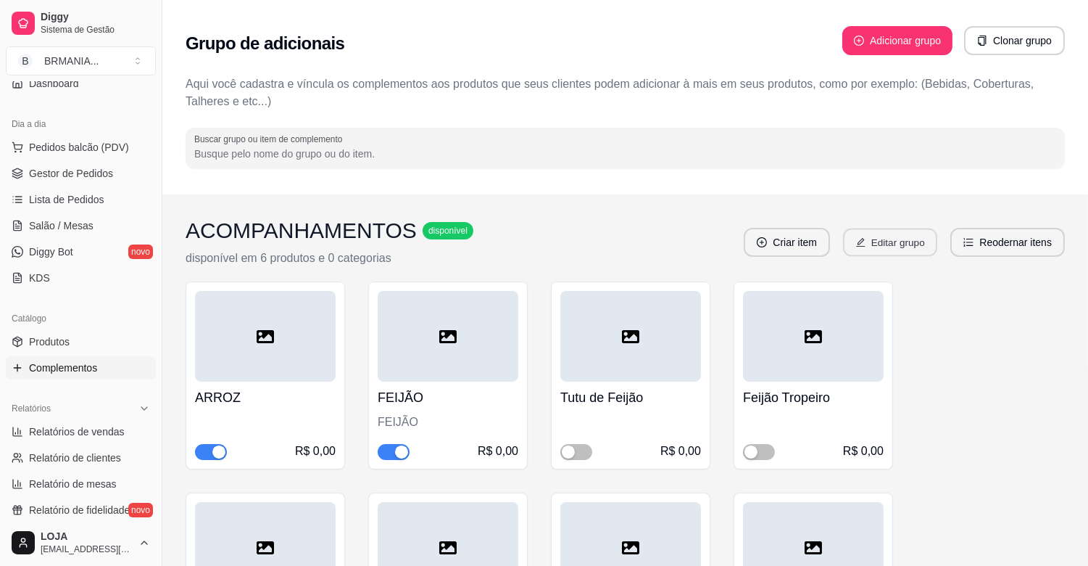
click at [897, 241] on button "Editar grupo" at bounding box center [890, 242] width 94 height 28
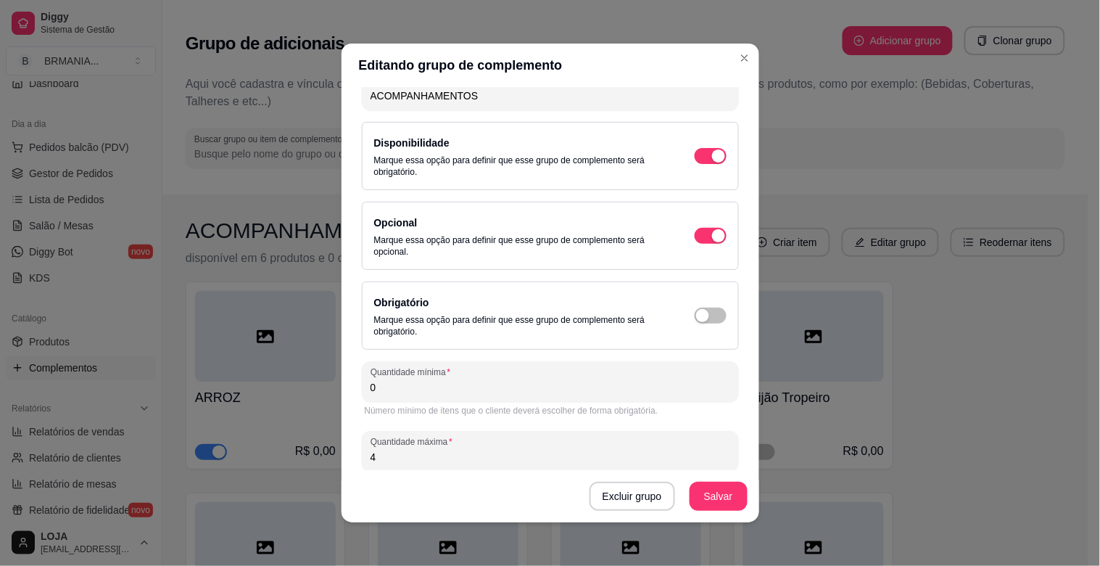
scroll to position [97, 0]
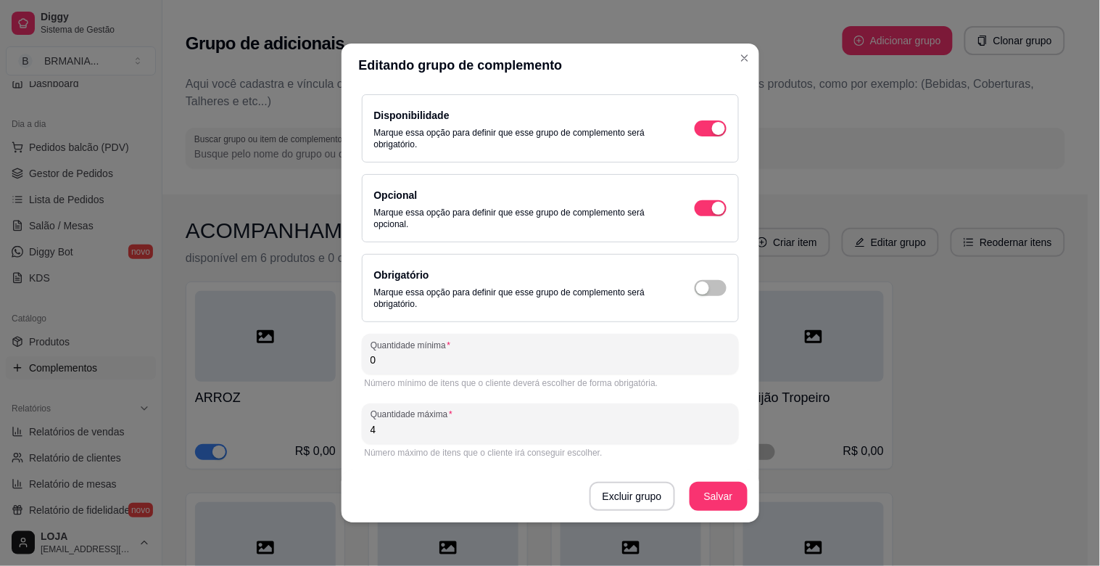
click at [447, 426] on input "4" at bounding box center [551, 429] width 360 height 15
type input "5"
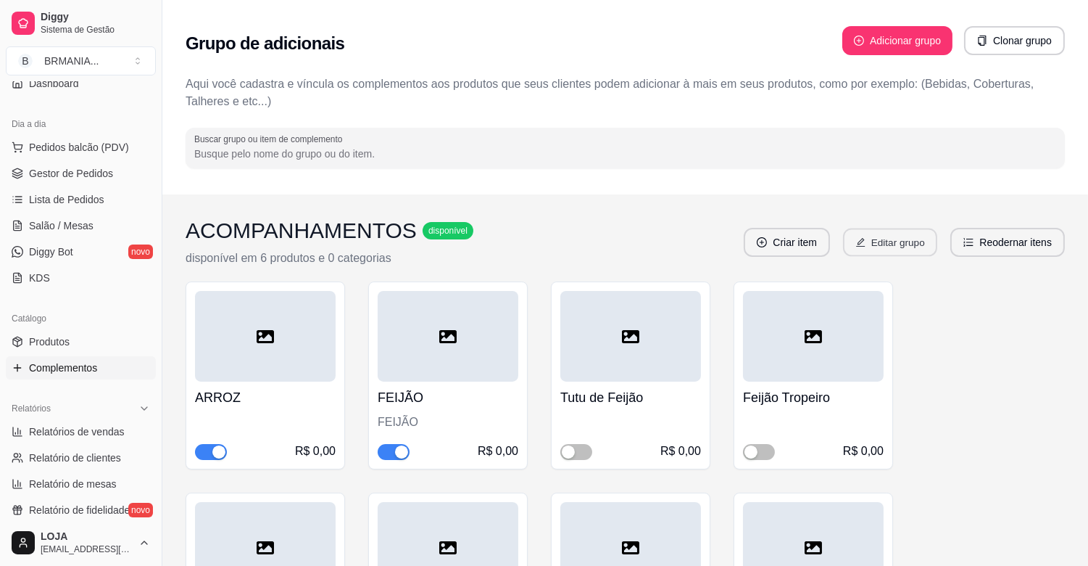
click at [874, 247] on button "Editar grupo" at bounding box center [890, 242] width 94 height 28
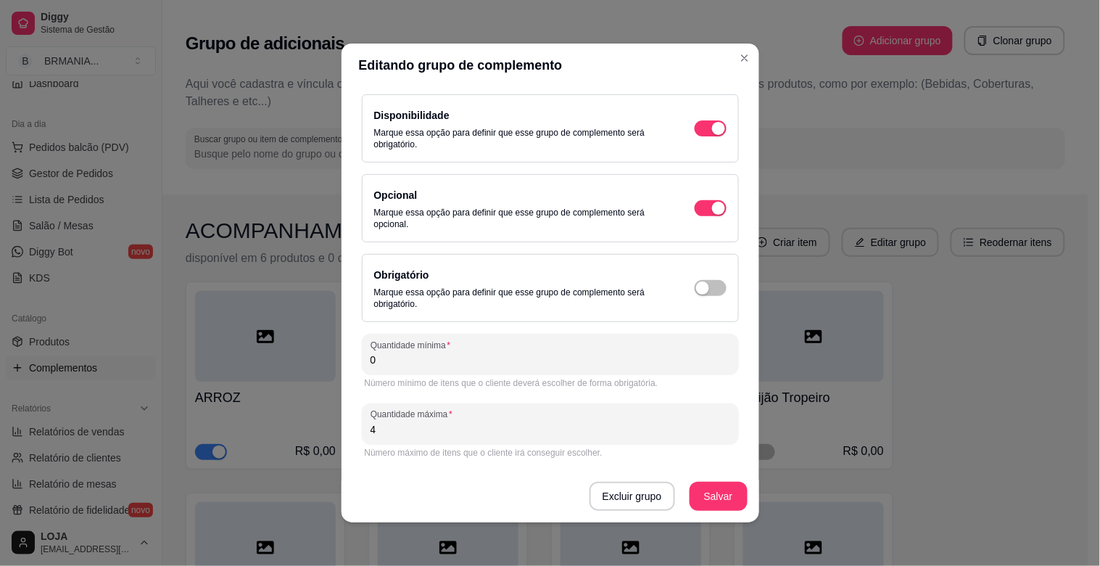
click at [508, 426] on input "4" at bounding box center [551, 429] width 360 height 15
type input "5"
click at [709, 483] on button "Salvar" at bounding box center [719, 496] width 58 height 29
